Goal: Task Accomplishment & Management: Manage account settings

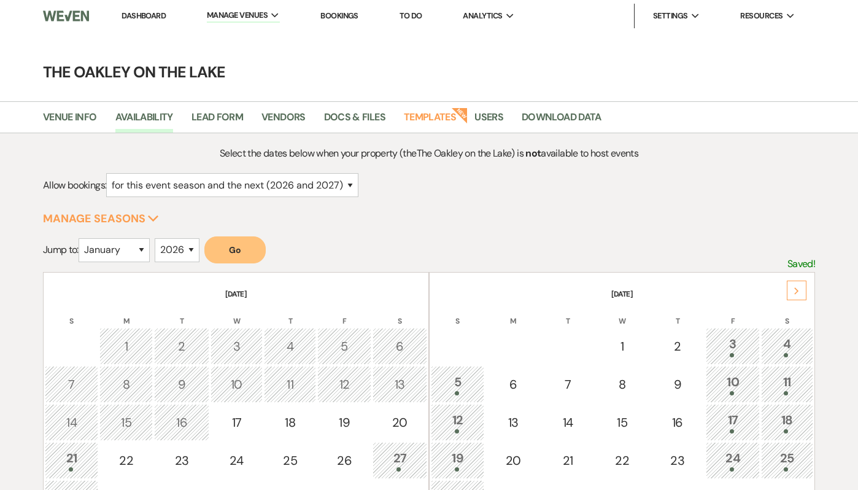
click at [163, 17] on link "Dashboard" at bounding box center [144, 15] width 44 height 10
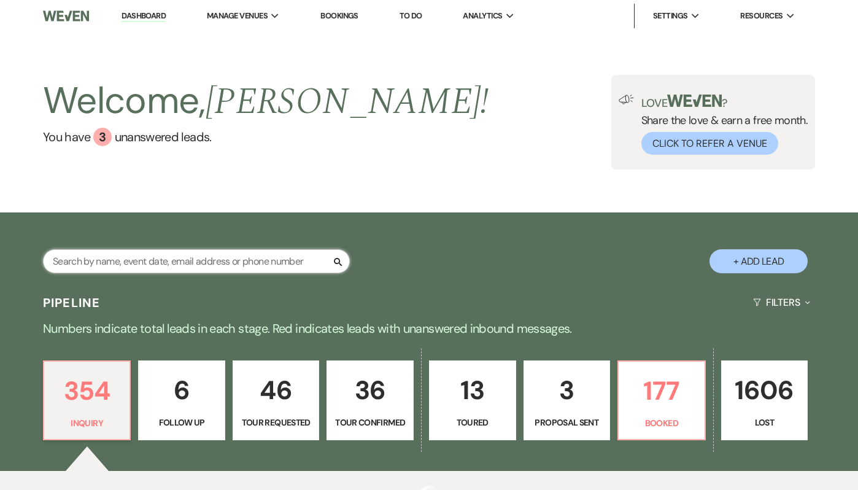
click at [184, 258] on input "text" at bounding box center [196, 261] width 307 height 24
type input "[PERSON_NAME]"
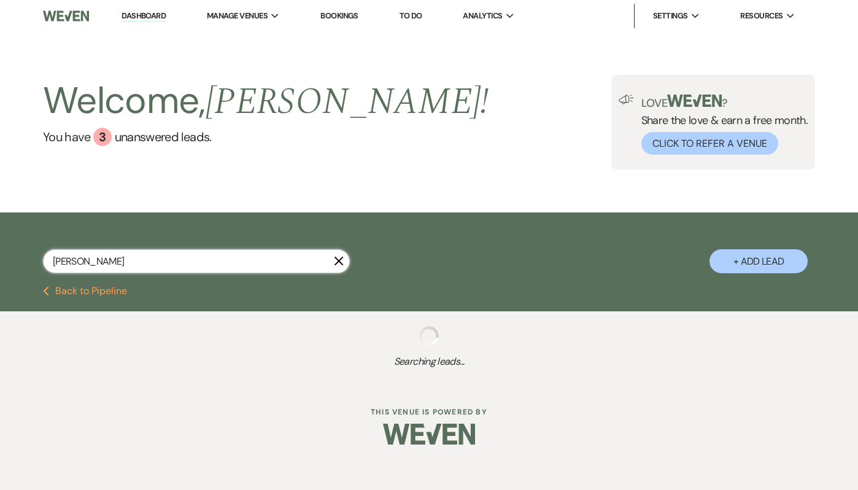
select select "8"
select select "5"
select select "8"
select select "5"
select select "8"
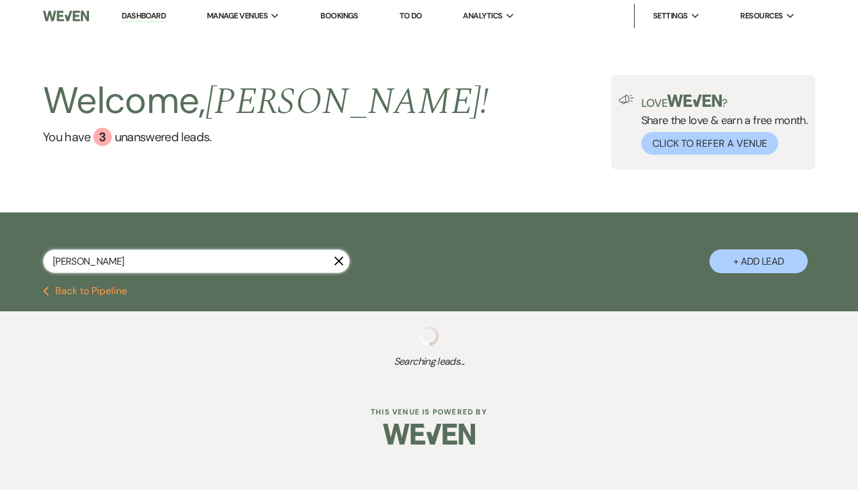
select select "5"
select select "8"
select select "5"
select select "8"
select select "5"
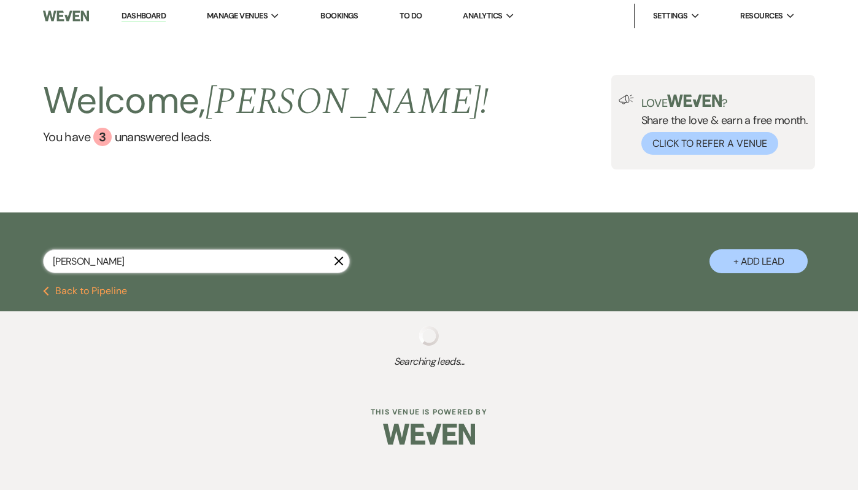
select select "8"
select select "10"
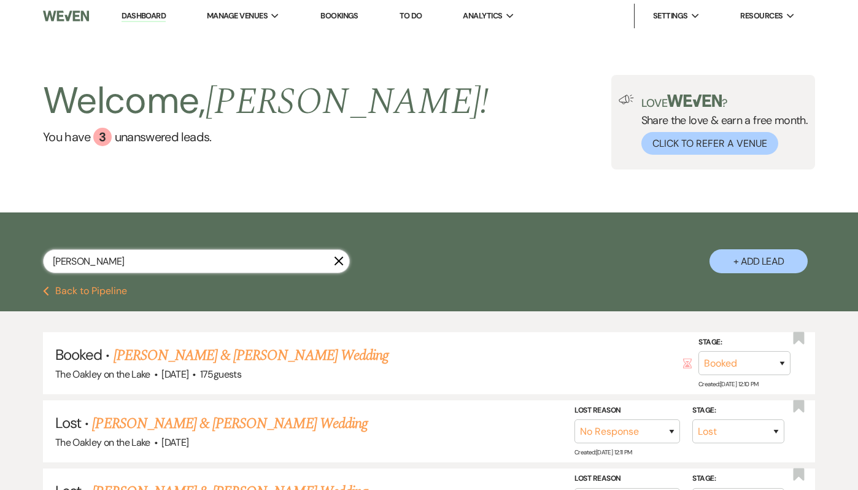
type input "[PERSON_NAME]"
select select "8"
select select "5"
select select "8"
select select "5"
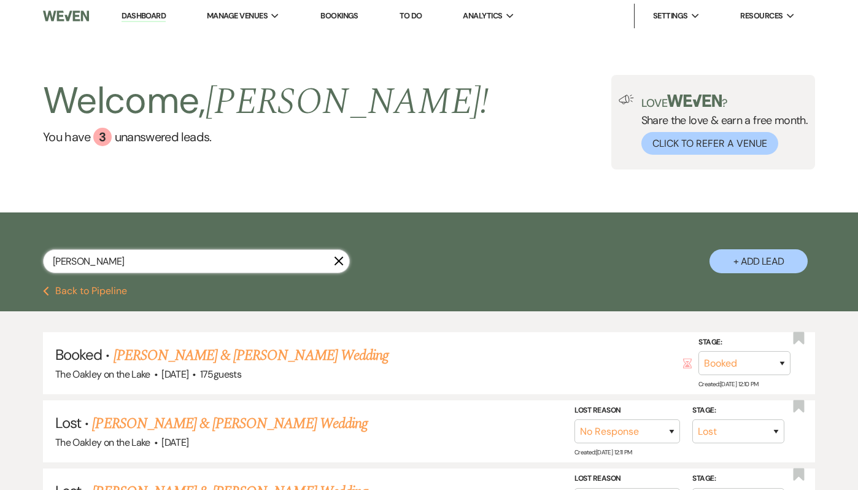
select select "8"
select select "10"
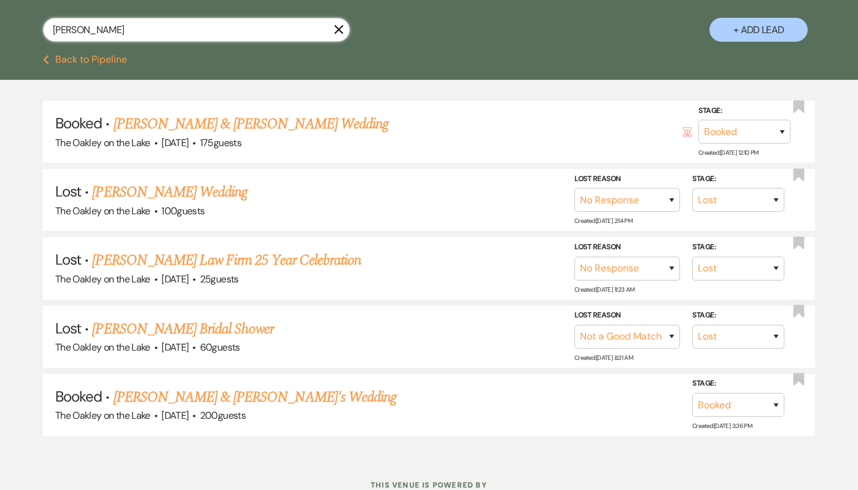
scroll to position [235, 0]
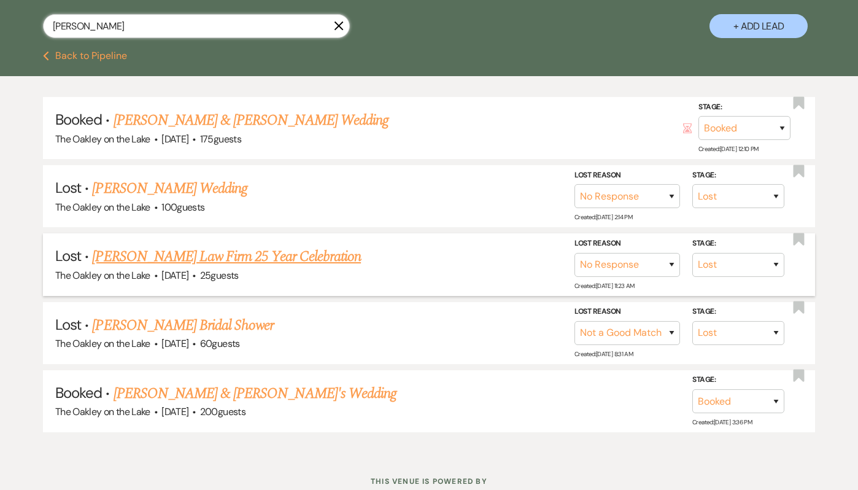
type input "[PERSON_NAME]"
click at [210, 261] on link "[PERSON_NAME] Law Firm 25 Year Celebration" at bounding box center [226, 257] width 269 height 22
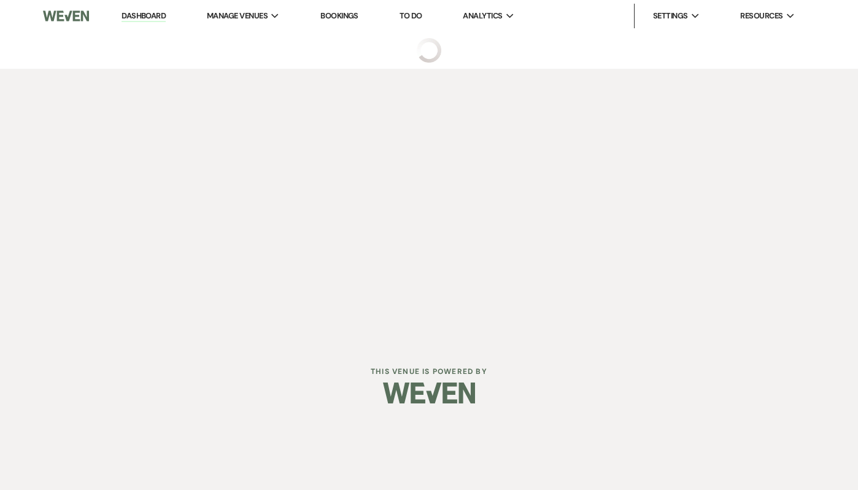
select select "8"
select select "5"
select select "13"
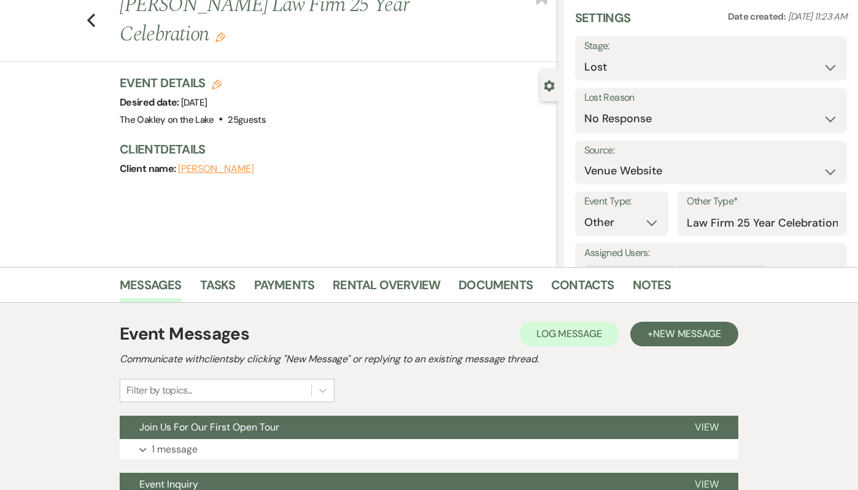
scroll to position [42, 0]
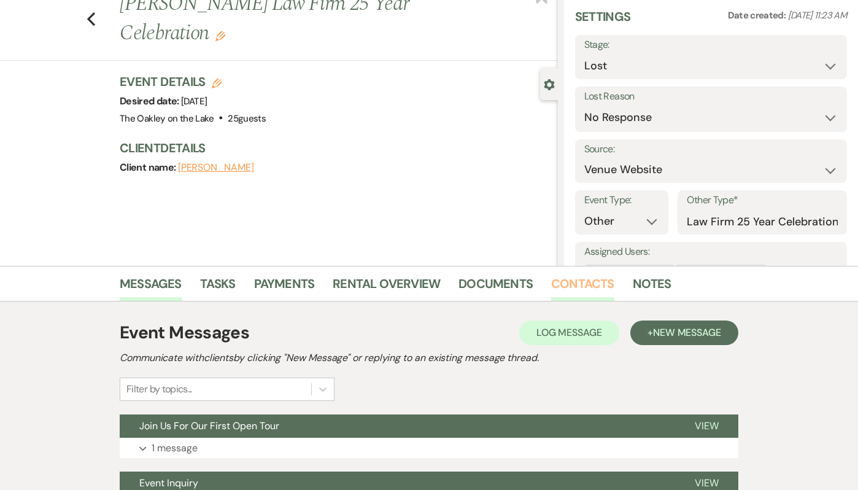
click at [553, 290] on link "Contacts" at bounding box center [582, 287] width 63 height 27
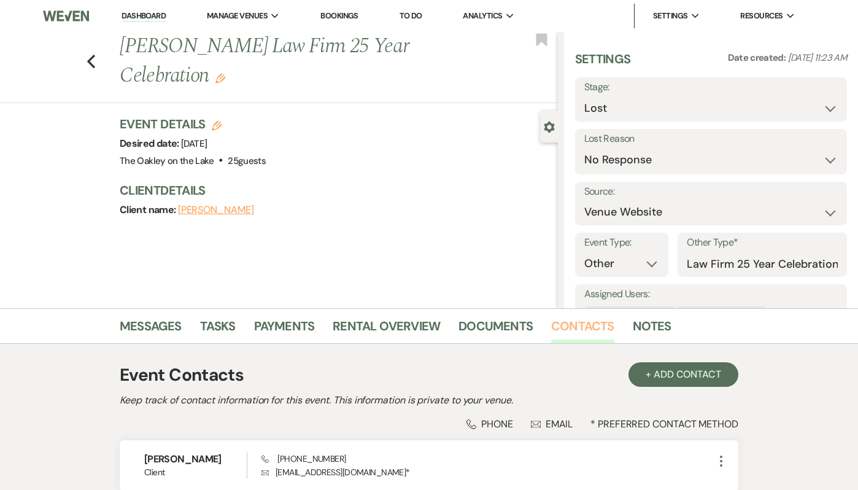
scroll to position [123, 0]
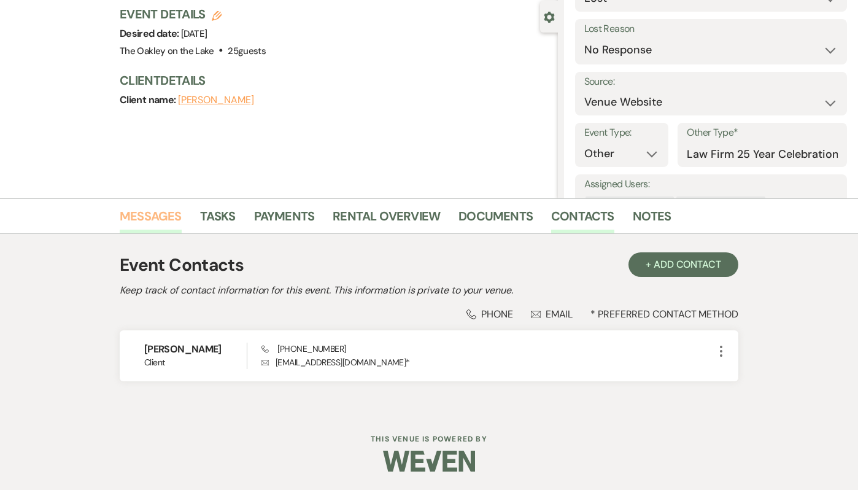
click at [158, 206] on link "Messages" at bounding box center [151, 219] width 62 height 27
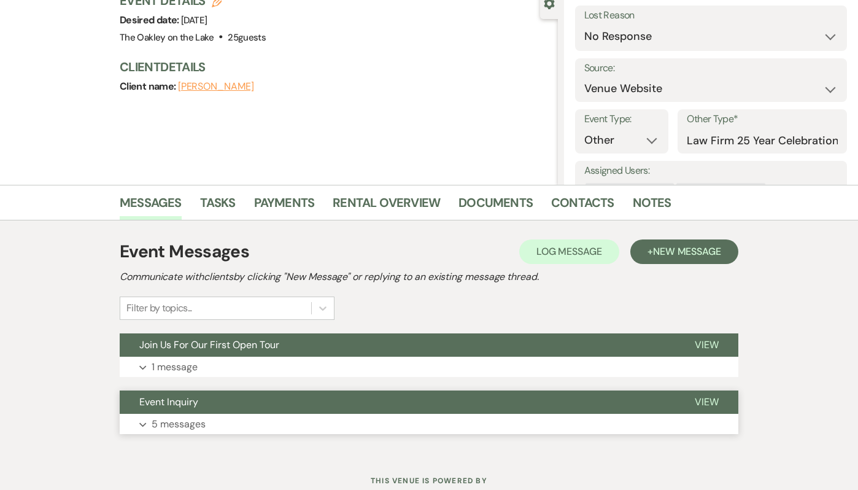
click at [238, 432] on button "Expand 5 messages" at bounding box center [429, 424] width 619 height 21
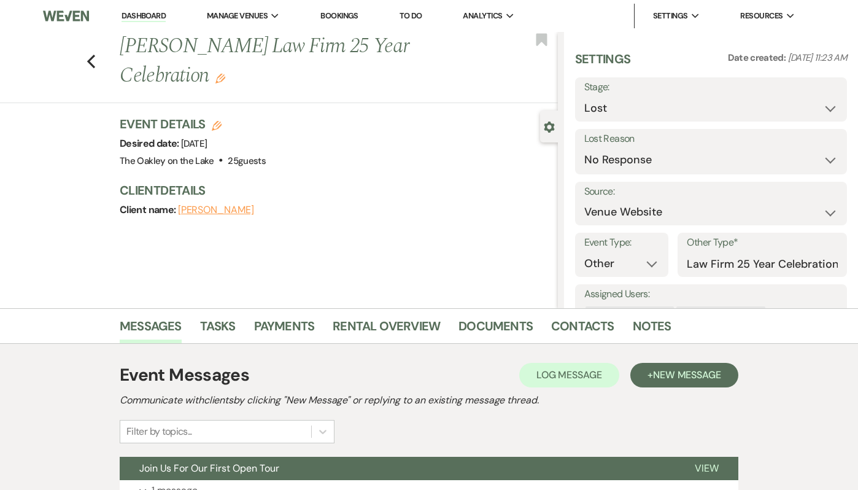
scroll to position [63, 0]
